Goal: Information Seeking & Learning: Understand process/instructions

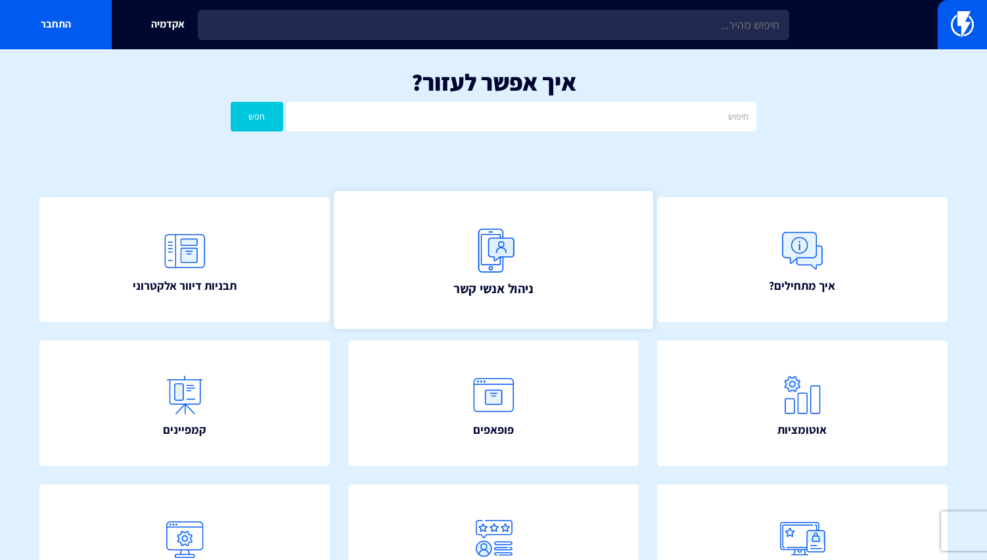
click at [505, 256] on img at bounding box center [494, 251] width 58 height 58
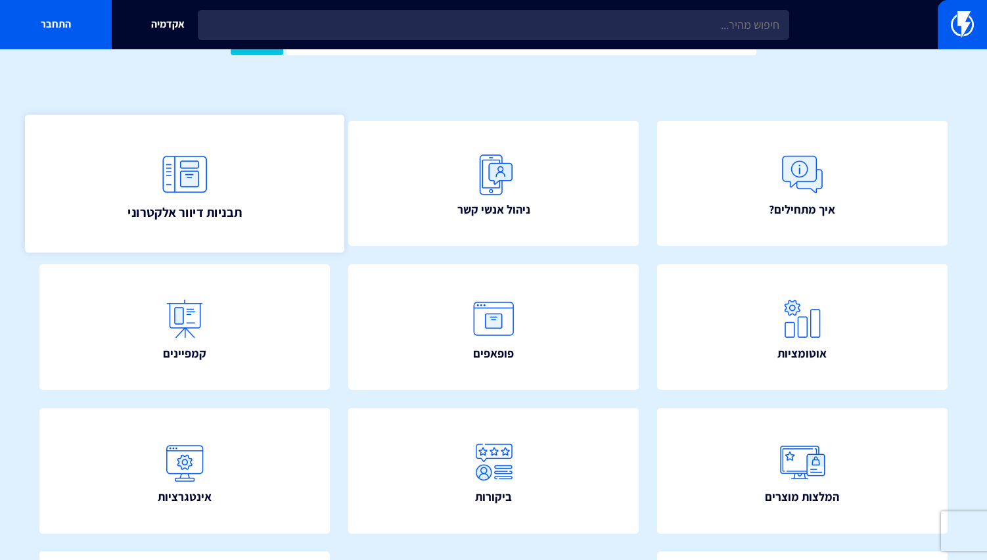
scroll to position [93, 0]
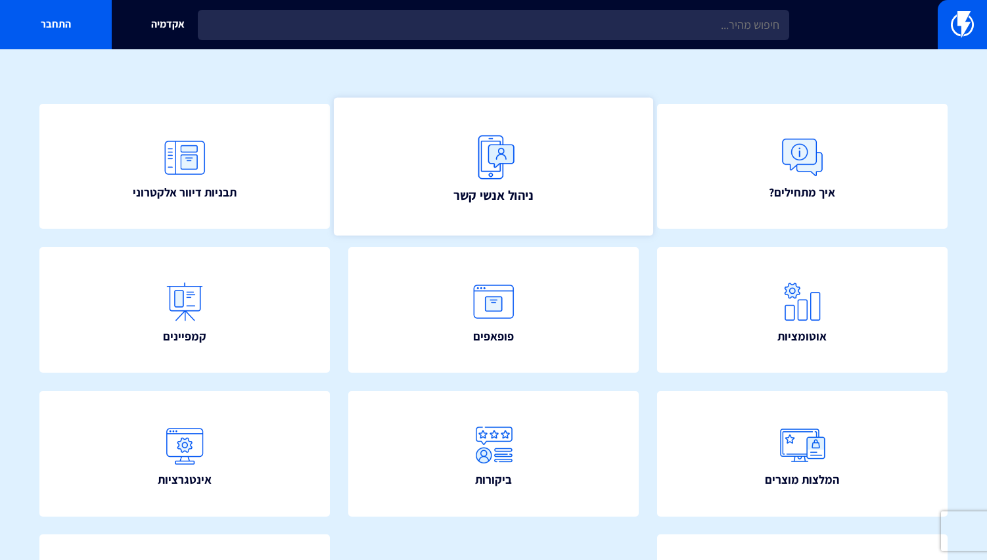
click at [506, 166] on img at bounding box center [494, 157] width 58 height 58
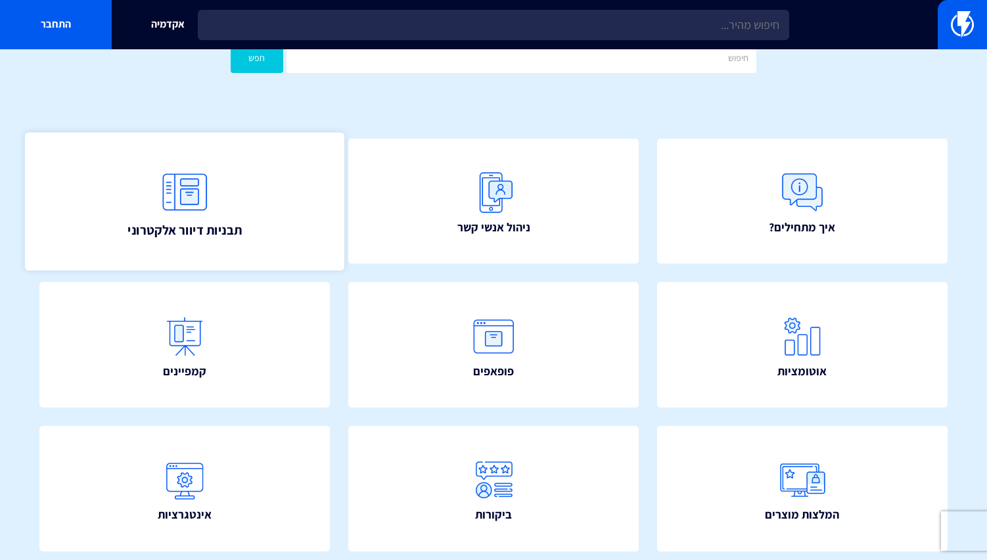
scroll to position [0, 0]
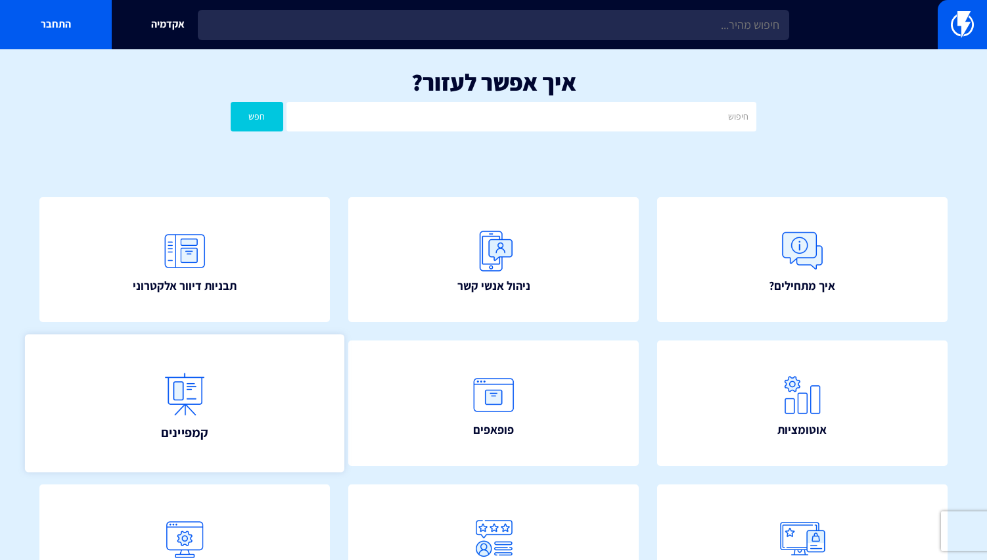
click at [189, 399] on img at bounding box center [185, 394] width 58 height 58
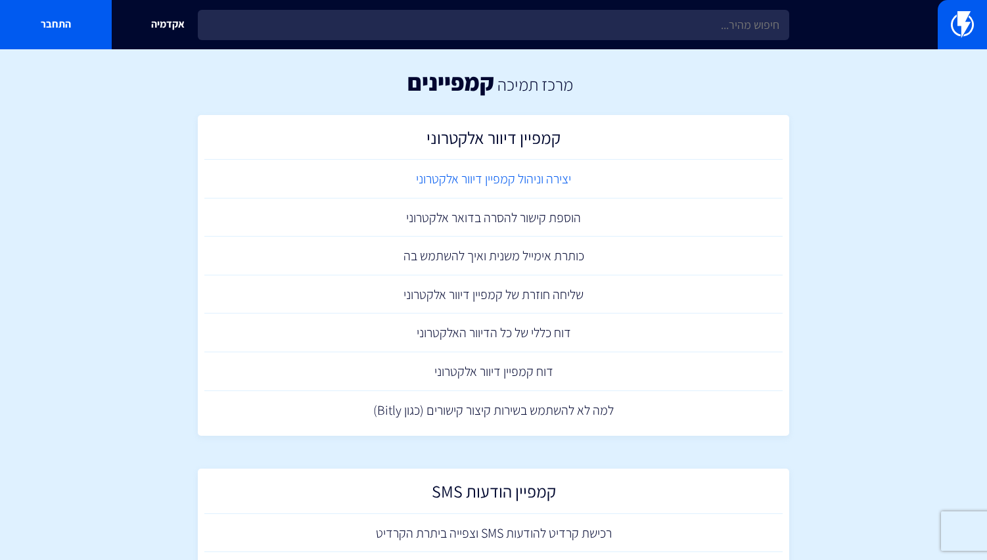
click at [532, 183] on link "יצירה וניהול קמפיין דיוור אלקטרוני" at bounding box center [493, 179] width 578 height 39
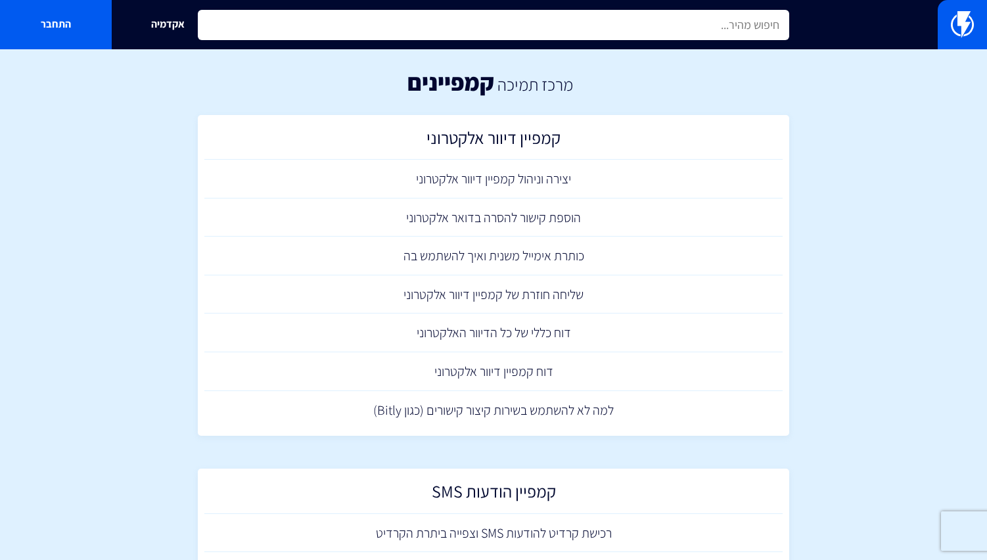
click at [648, 23] on input "text" at bounding box center [494, 25] width 592 height 30
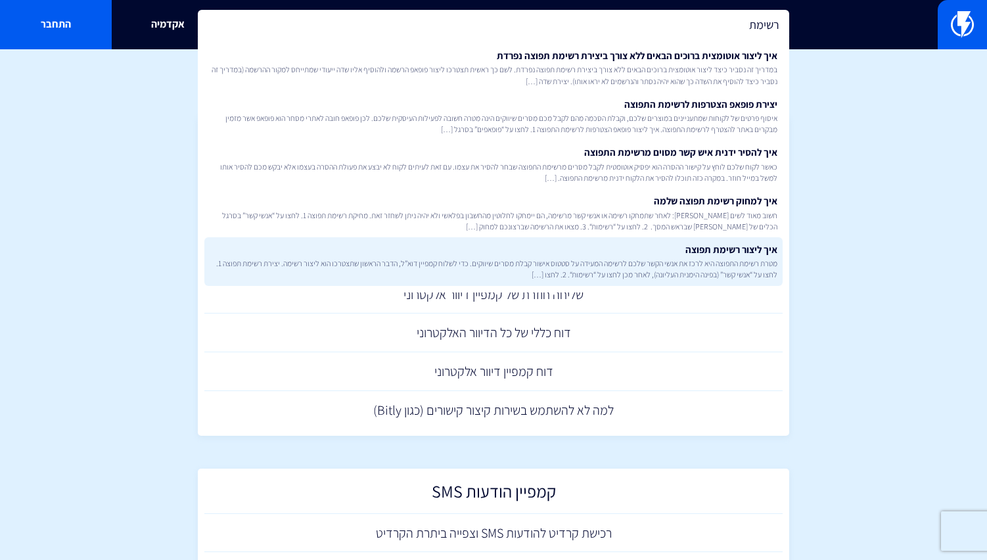
type input "רשימת"
click at [651, 258] on span "מטרת רשימת התפוצה היא לרכז את אנשי הקשר שלכם לרשימה המעידה על סטטוס אישור קבלת …" at bounding box center [494, 269] width 568 height 22
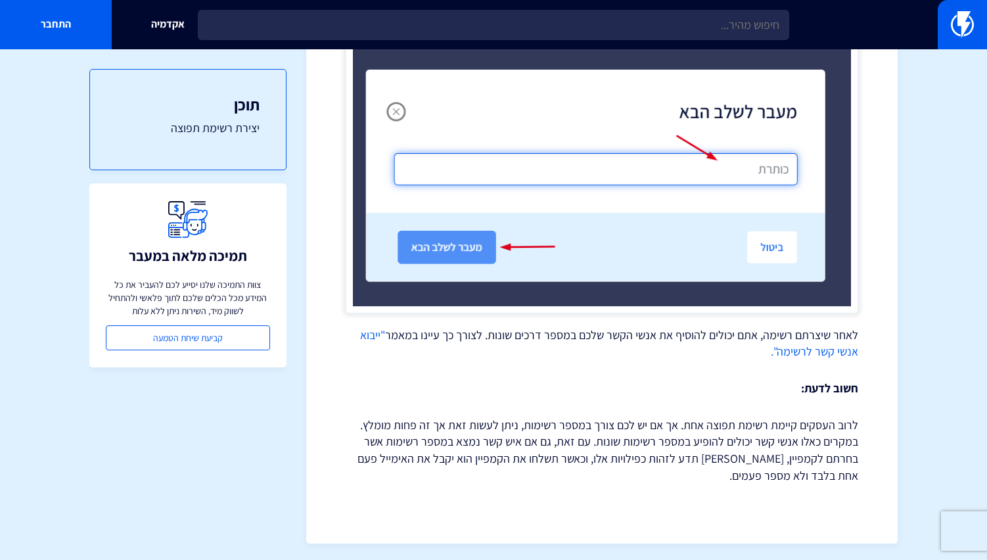
scroll to position [927, 0]
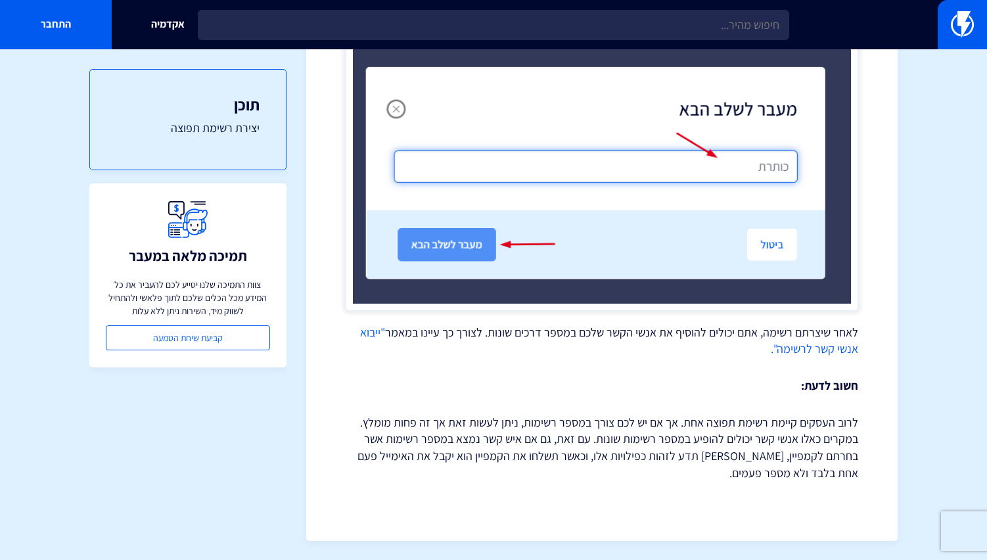
click at [828, 350] on link ""ייבוא אנשי קשר לרשימה"." at bounding box center [609, 341] width 498 height 32
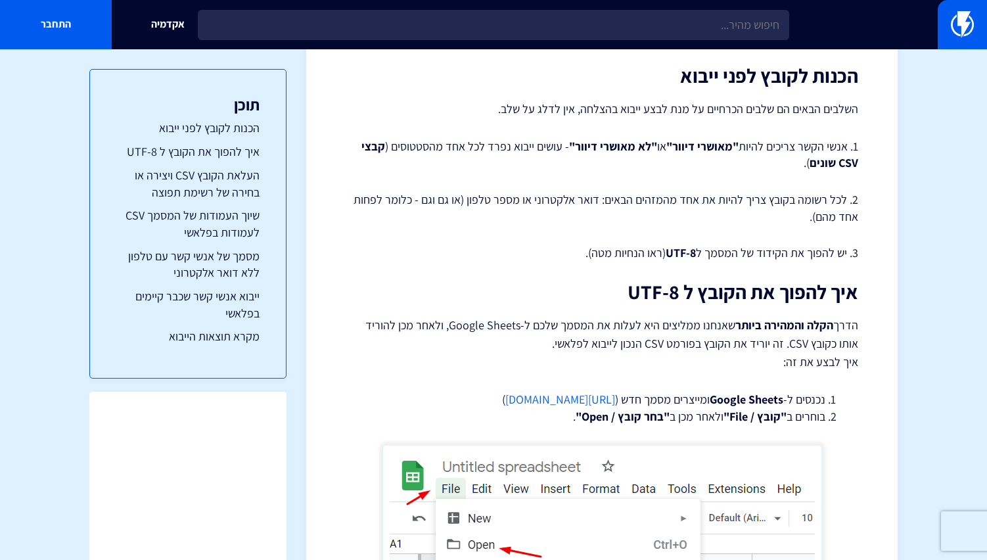
scroll to position [271, 0]
click at [239, 301] on link "ייבוא אנשי קשר שכבר קיימים בפלאשי" at bounding box center [187, 305] width 143 height 34
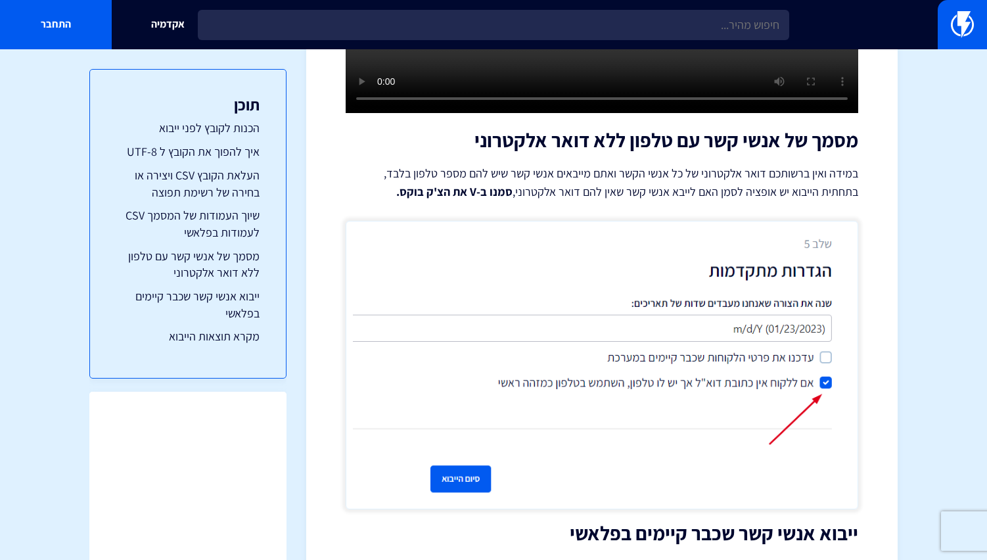
scroll to position [4803, 0]
